Goal: Task Accomplishment & Management: Manage account settings

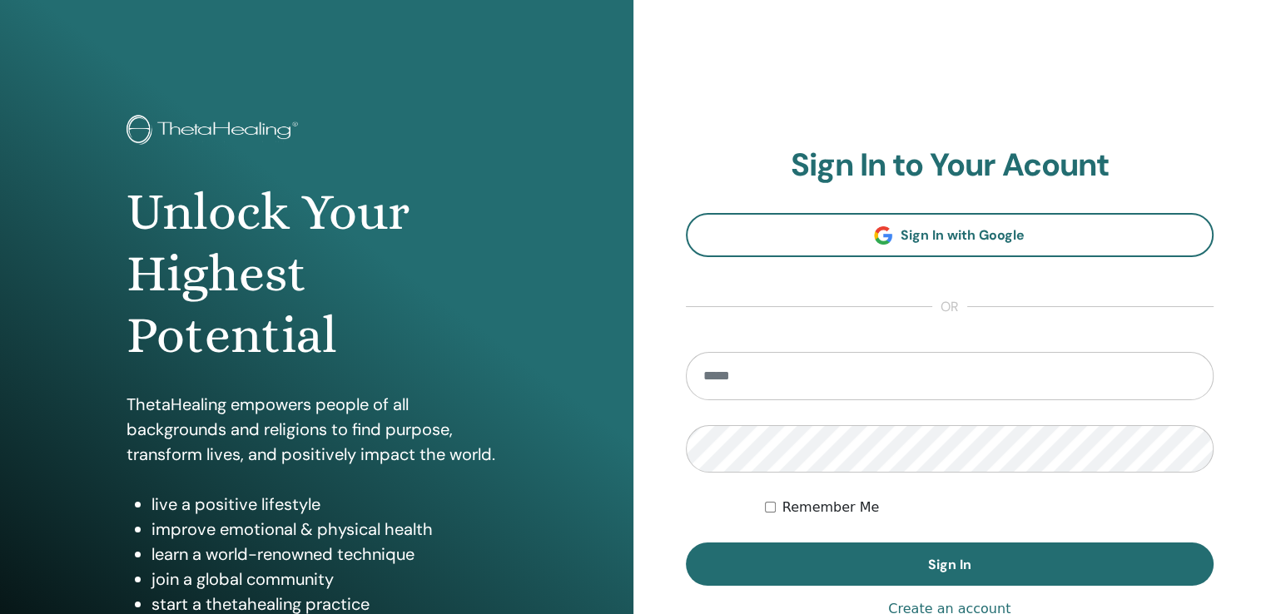
type input "**********"
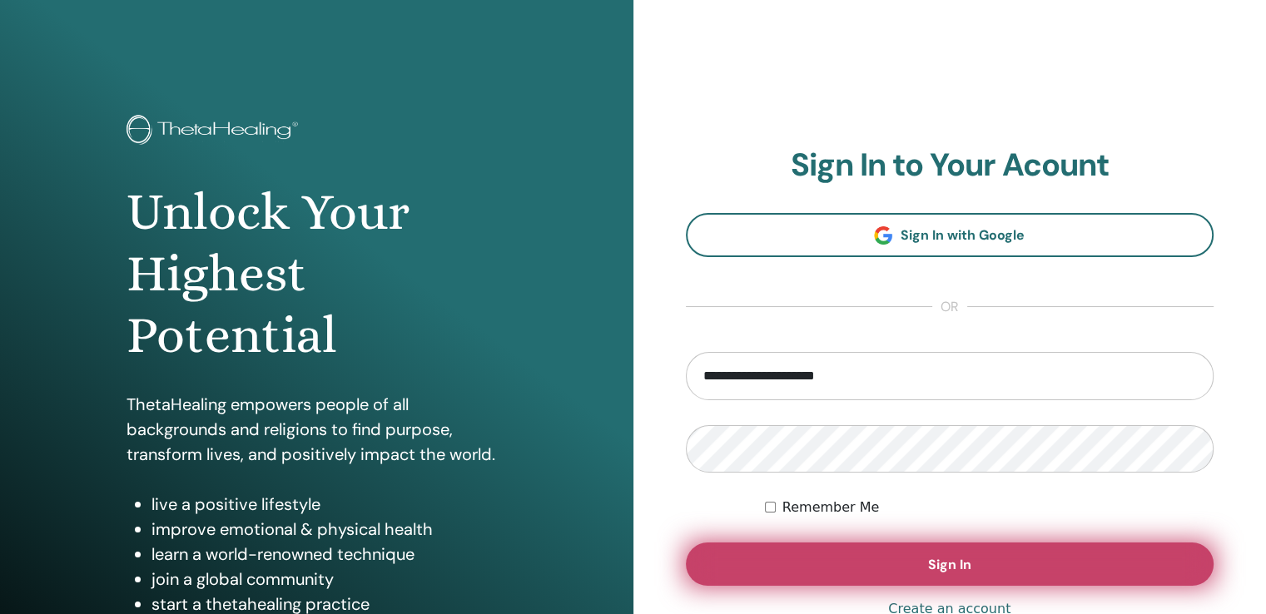
click at [951, 562] on span "Sign In" at bounding box center [949, 564] width 43 height 17
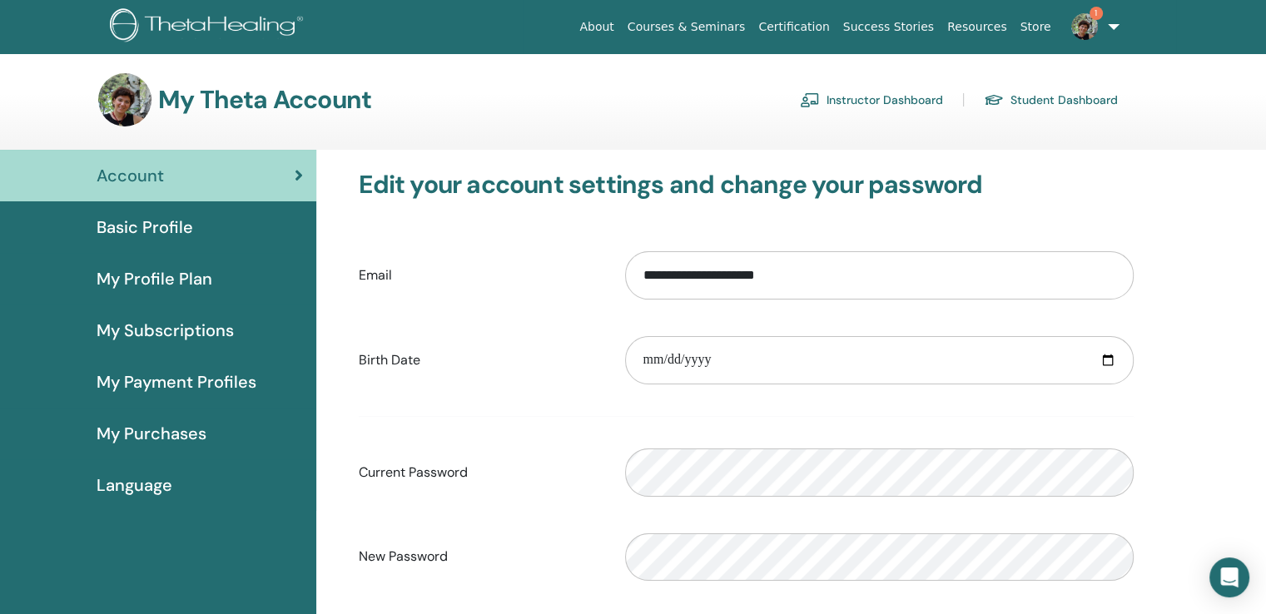
click at [846, 101] on link "Instructor Dashboard" at bounding box center [871, 100] width 143 height 27
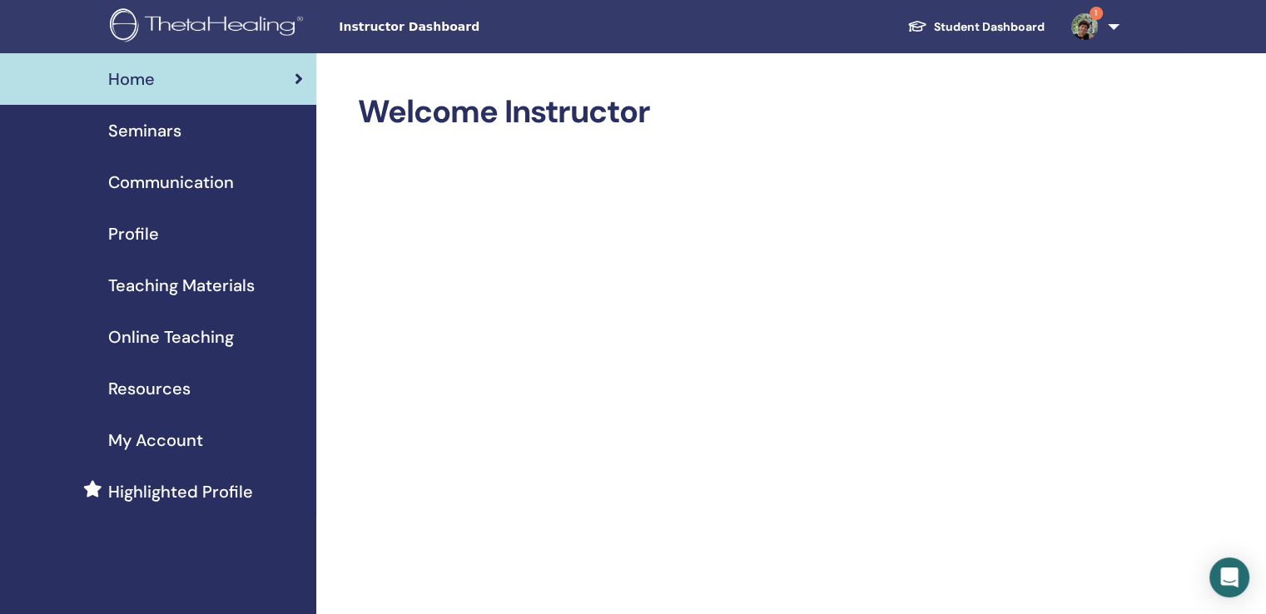
click at [143, 127] on span "Seminars" at bounding box center [144, 130] width 73 height 25
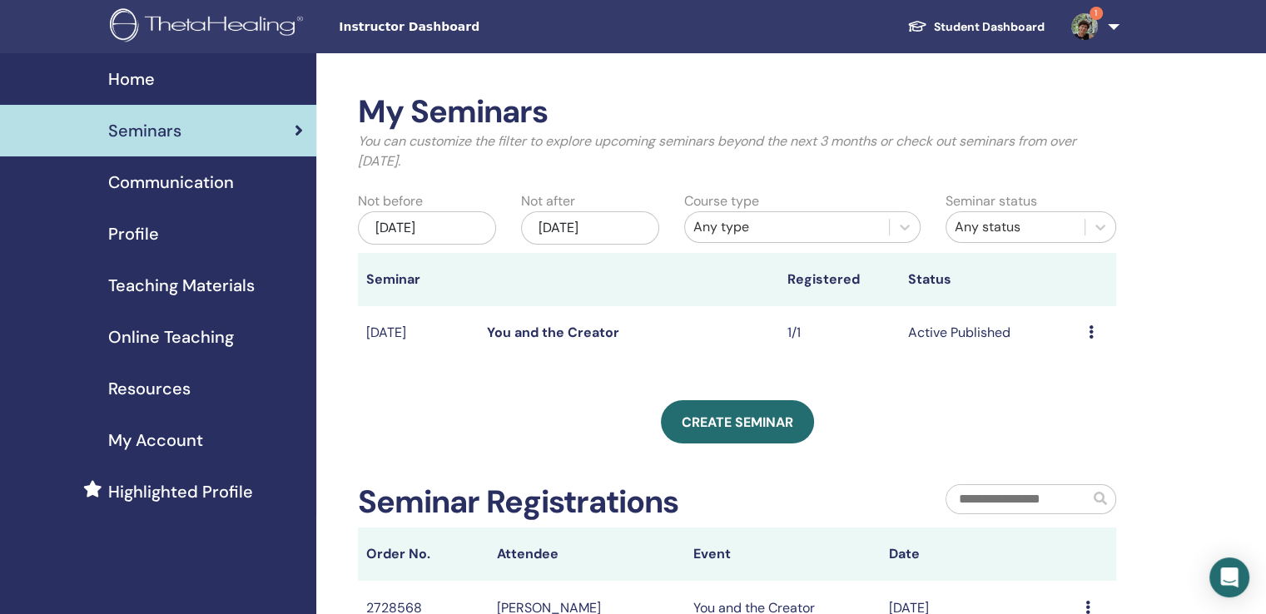
click at [491, 334] on link "You and the Creator" at bounding box center [553, 332] width 132 height 17
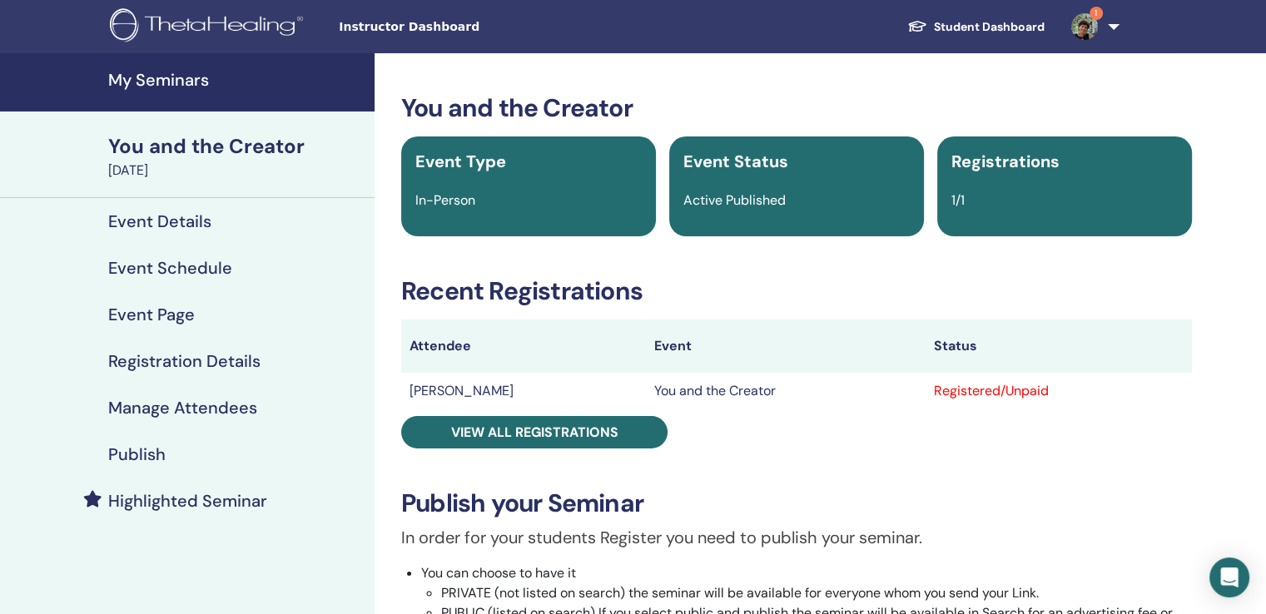
click at [163, 217] on h4 "Event Details" at bounding box center [159, 221] width 103 height 20
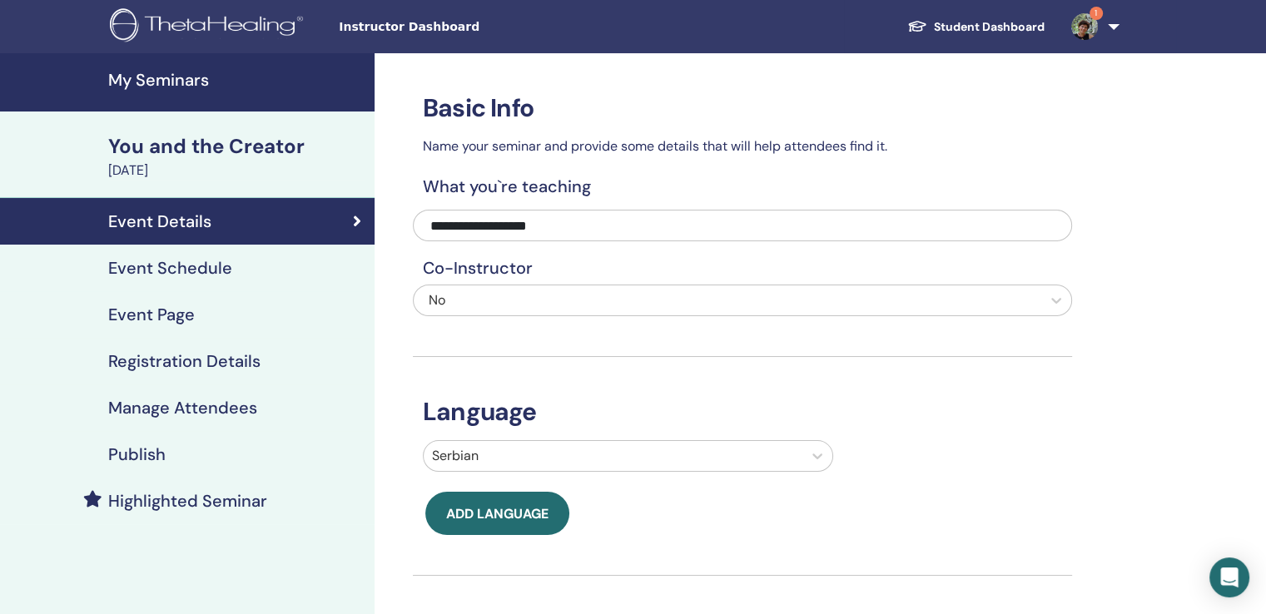
click at [204, 260] on h4 "Event Schedule" at bounding box center [170, 268] width 124 height 20
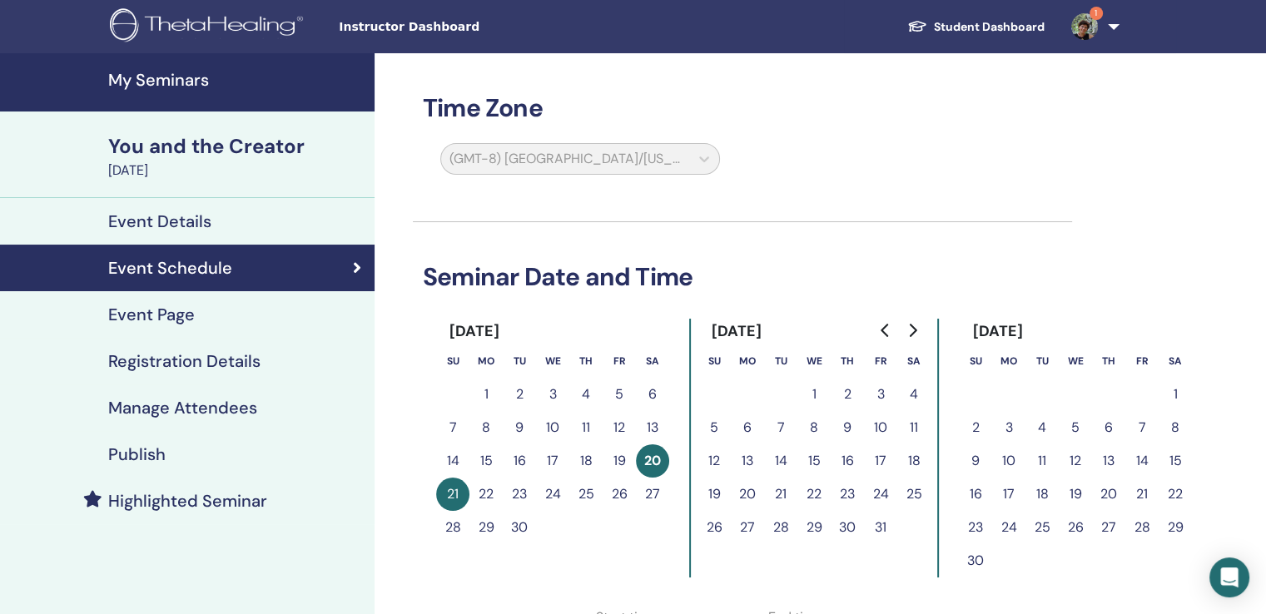
click at [180, 315] on h4 "Event Page" at bounding box center [151, 315] width 87 height 20
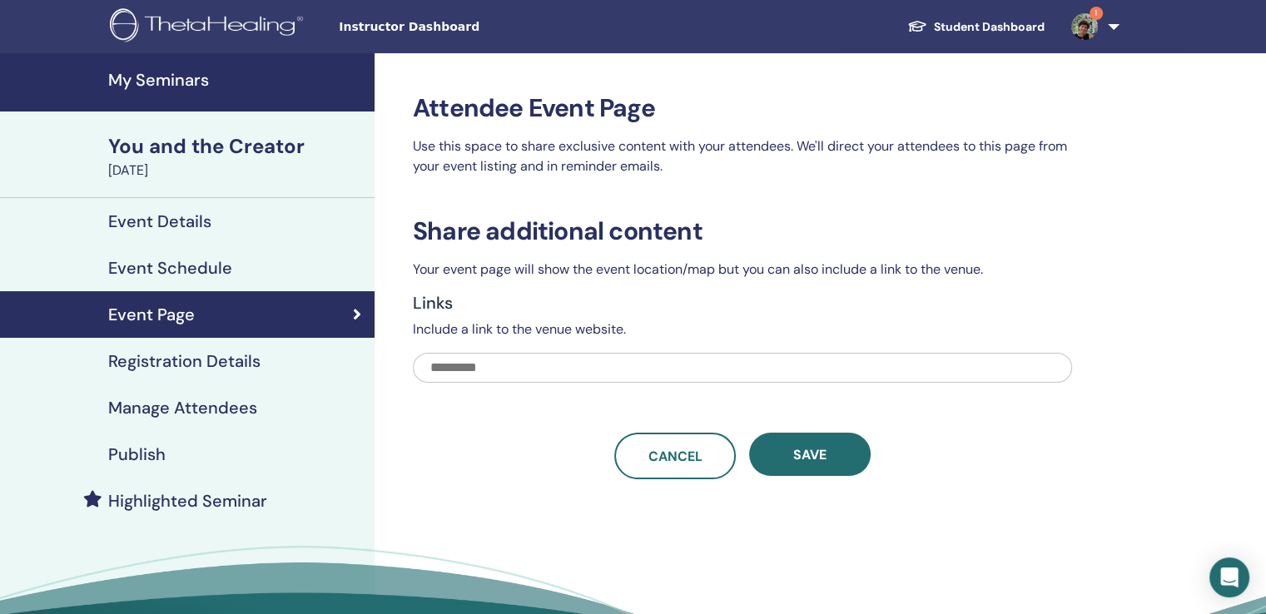
click at [172, 357] on h4 "Registration Details" at bounding box center [184, 361] width 152 height 20
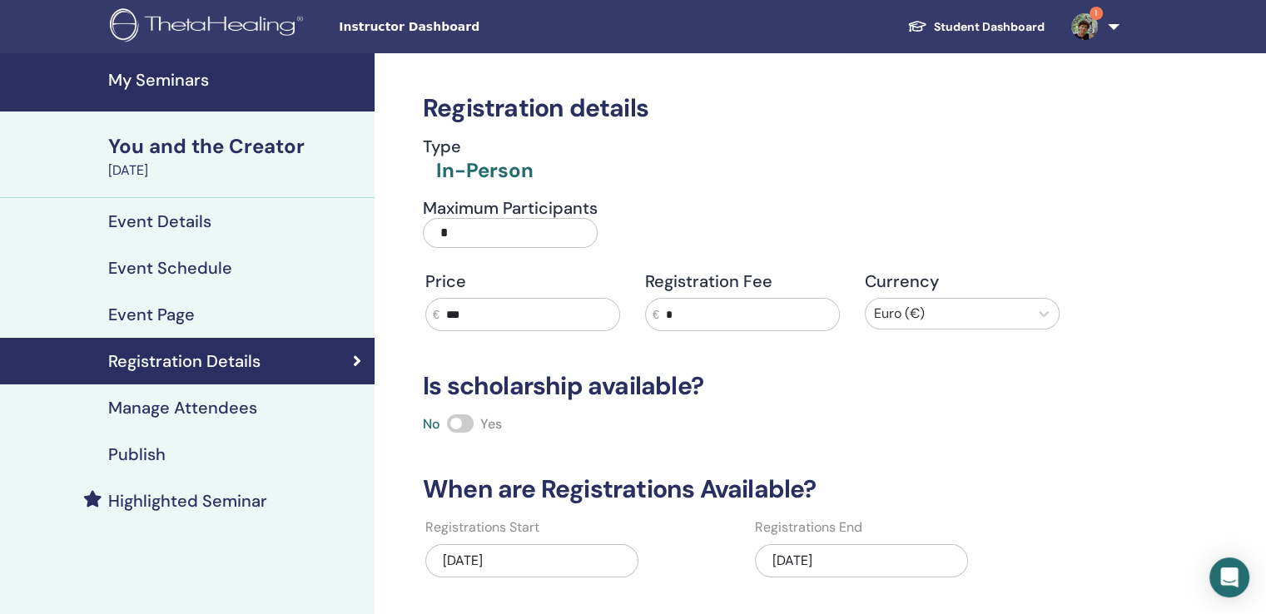
click at [477, 235] on input "*" at bounding box center [510, 233] width 175 height 30
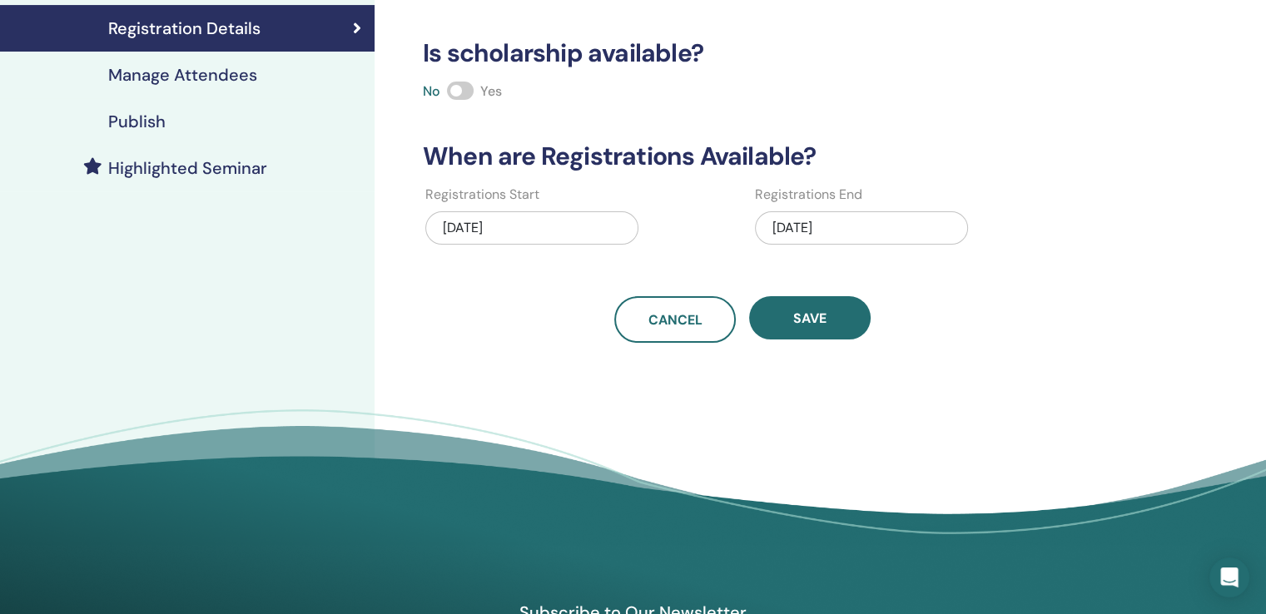
scroll to position [416, 0]
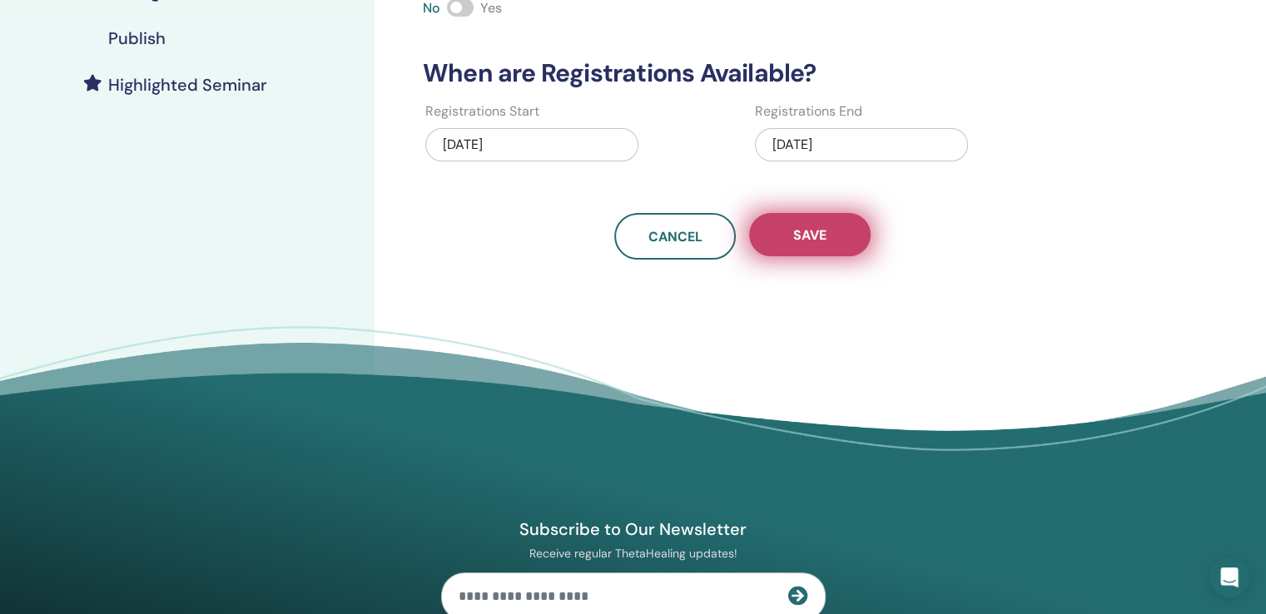
type input "*"
click at [811, 230] on span "Save" at bounding box center [809, 234] width 33 height 17
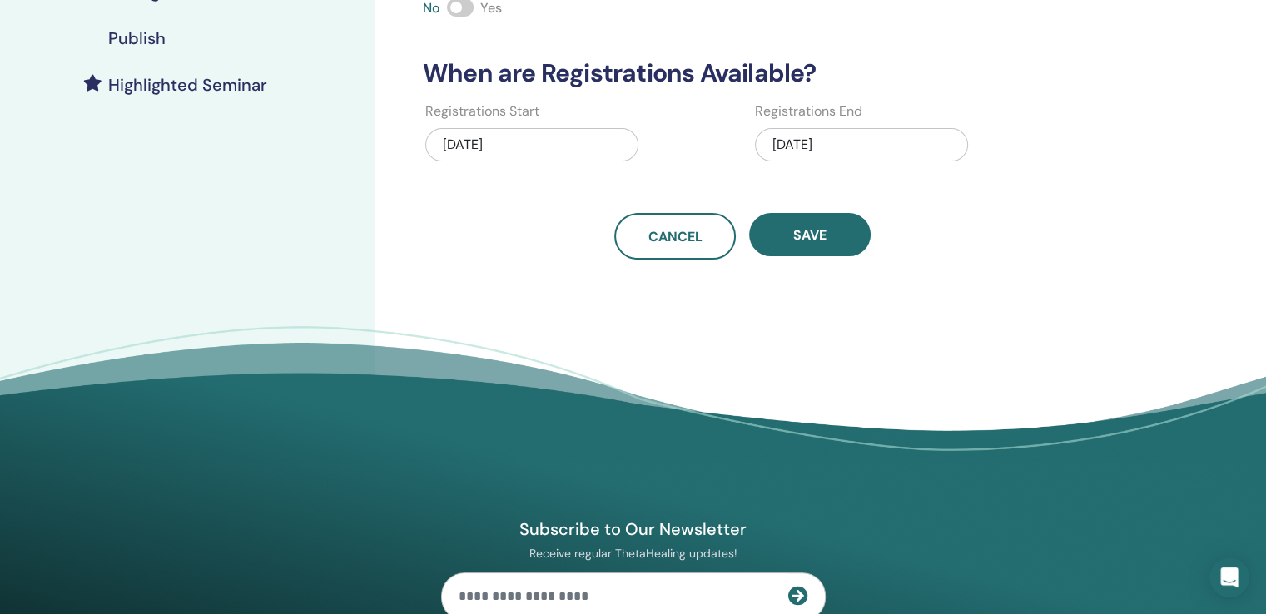
scroll to position [0, 0]
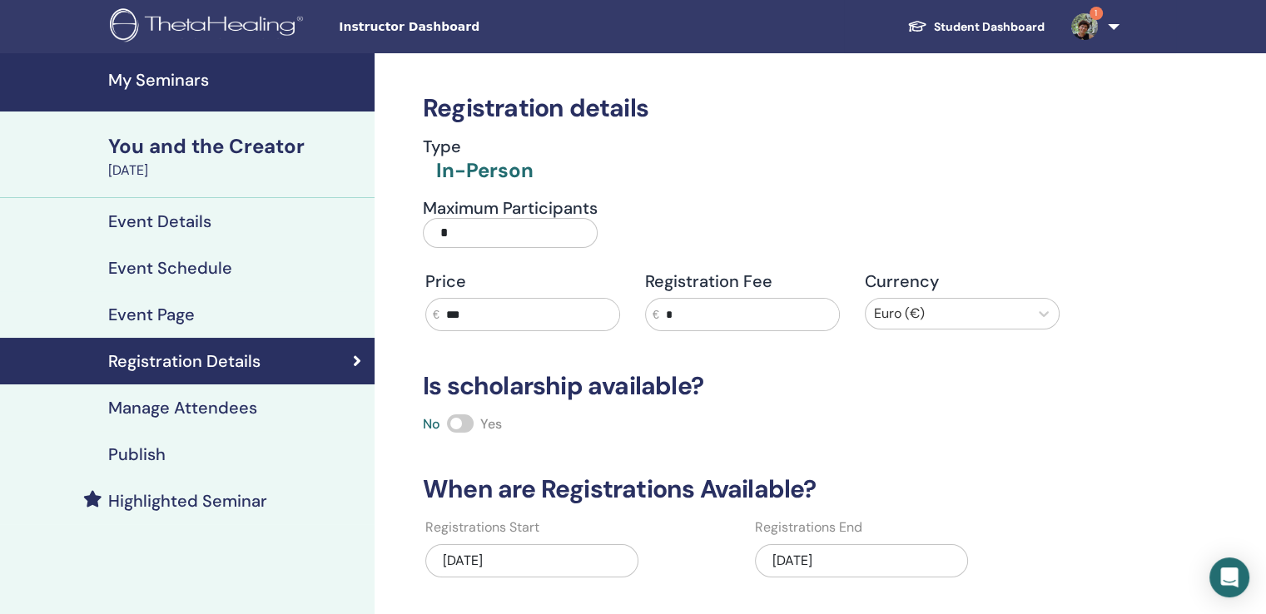
click at [176, 400] on h4 "Manage Attendees" at bounding box center [182, 408] width 149 height 20
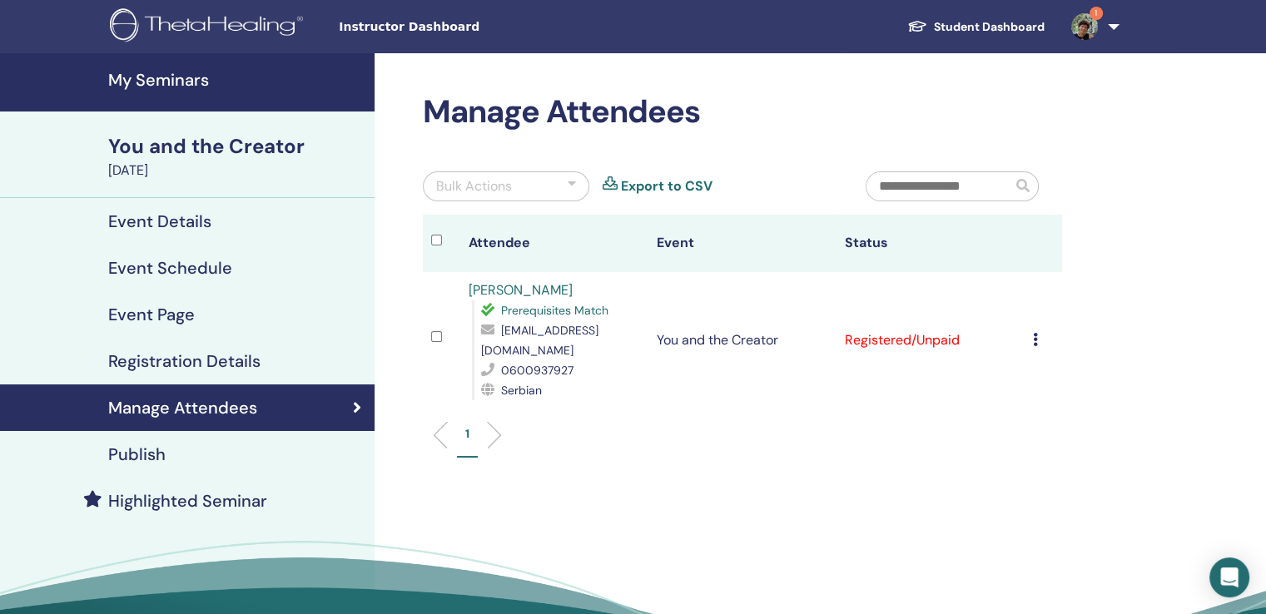
click at [206, 358] on h4 "Registration Details" at bounding box center [184, 361] width 152 height 20
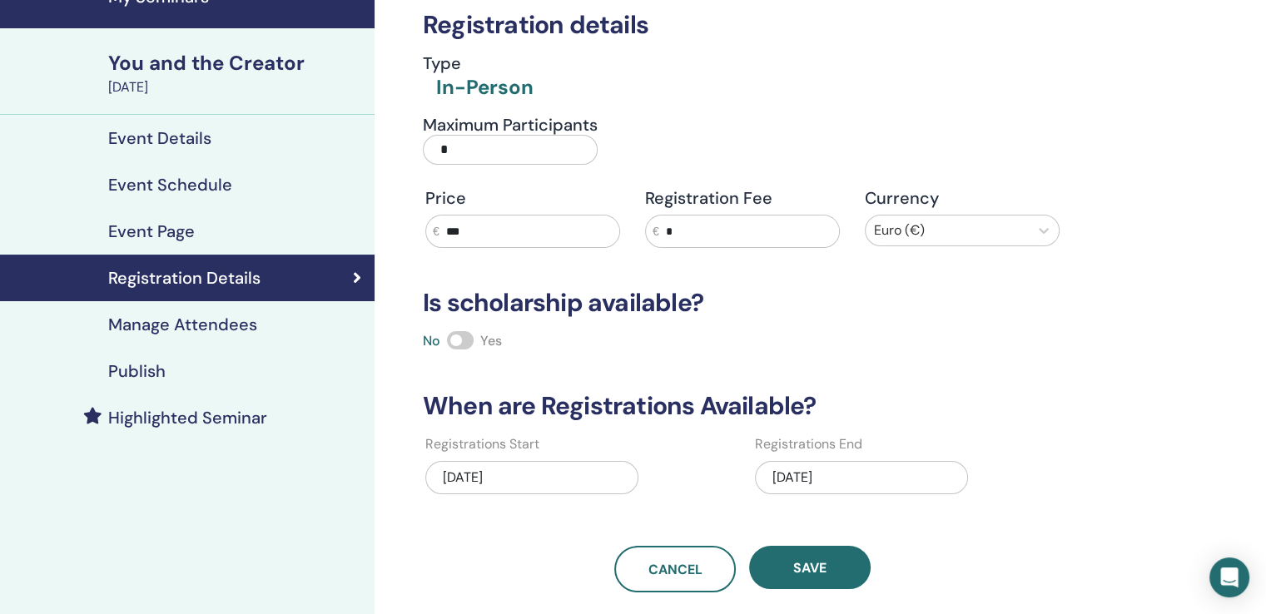
scroll to position [166, 0]
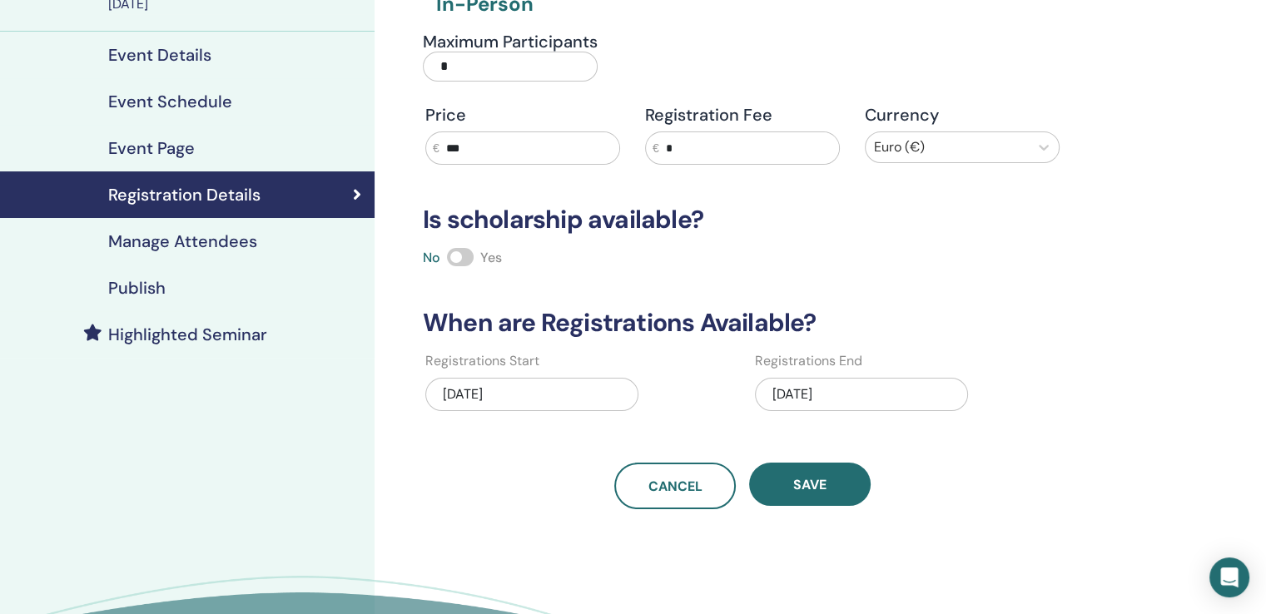
click at [187, 149] on h4 "Event Page" at bounding box center [151, 148] width 87 height 20
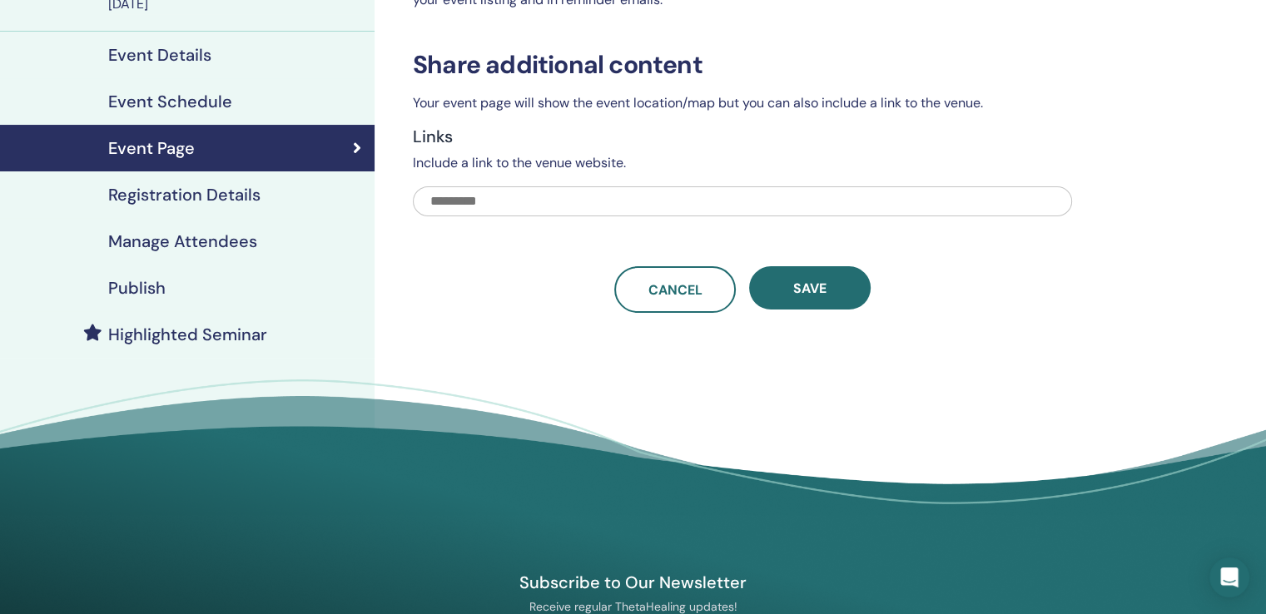
click at [154, 286] on h4 "Publish" at bounding box center [136, 288] width 57 height 20
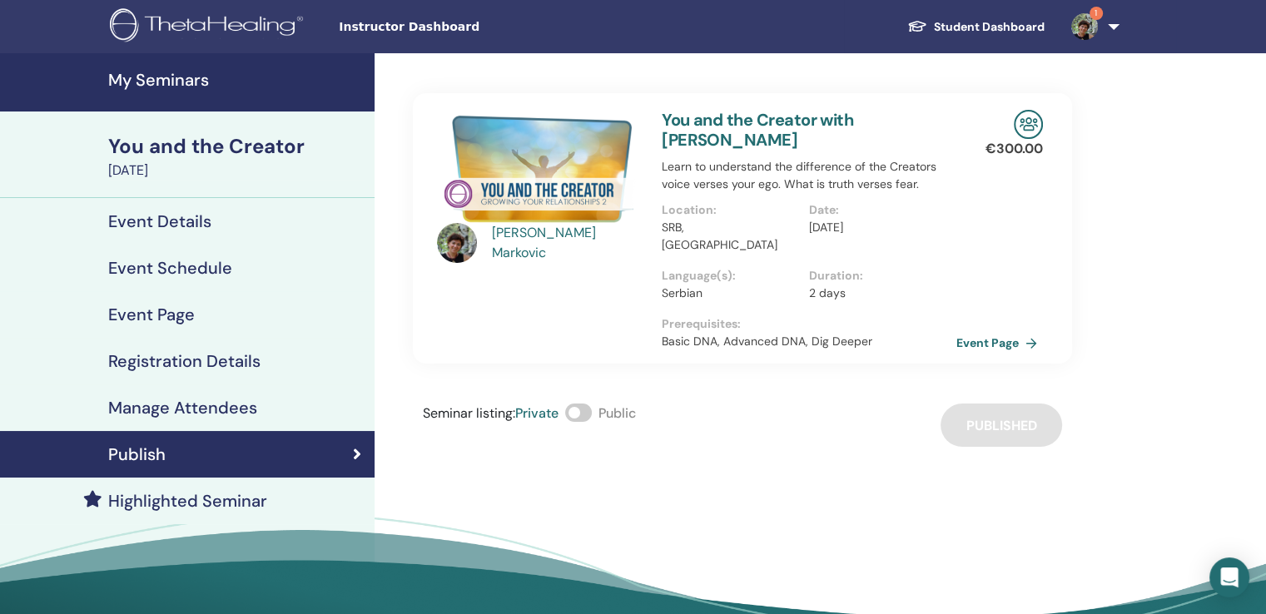
click at [1115, 24] on link "1" at bounding box center [1092, 26] width 68 height 53
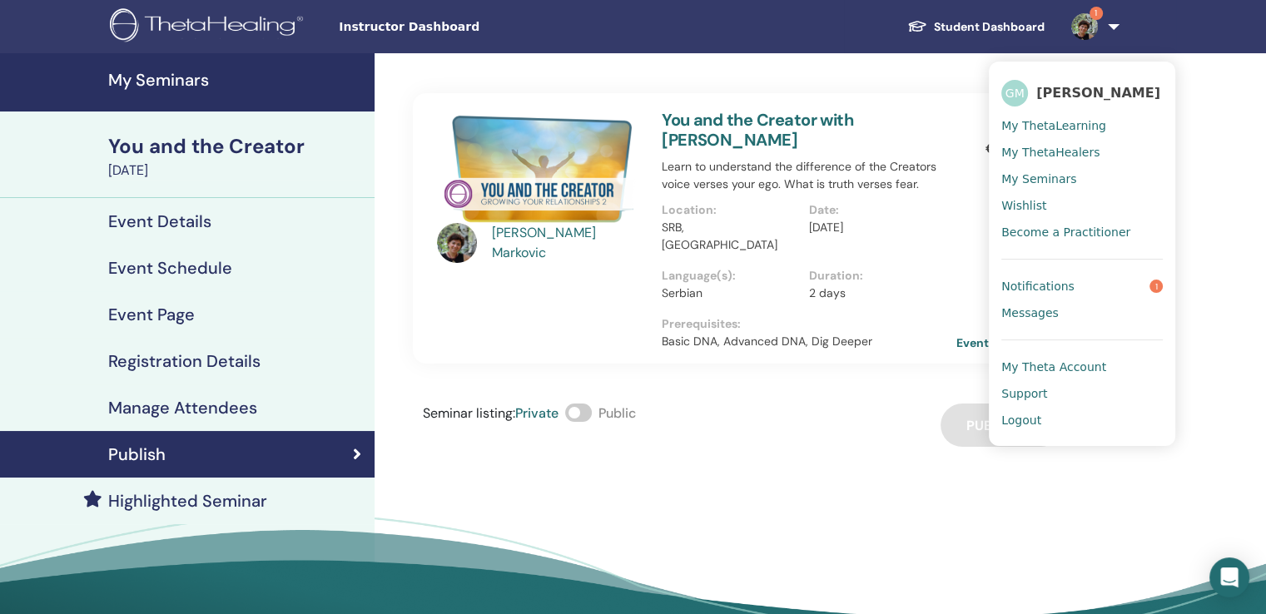
click at [1024, 421] on span "Logout" at bounding box center [1021, 420] width 40 height 15
